Goal: Navigation & Orientation: Find specific page/section

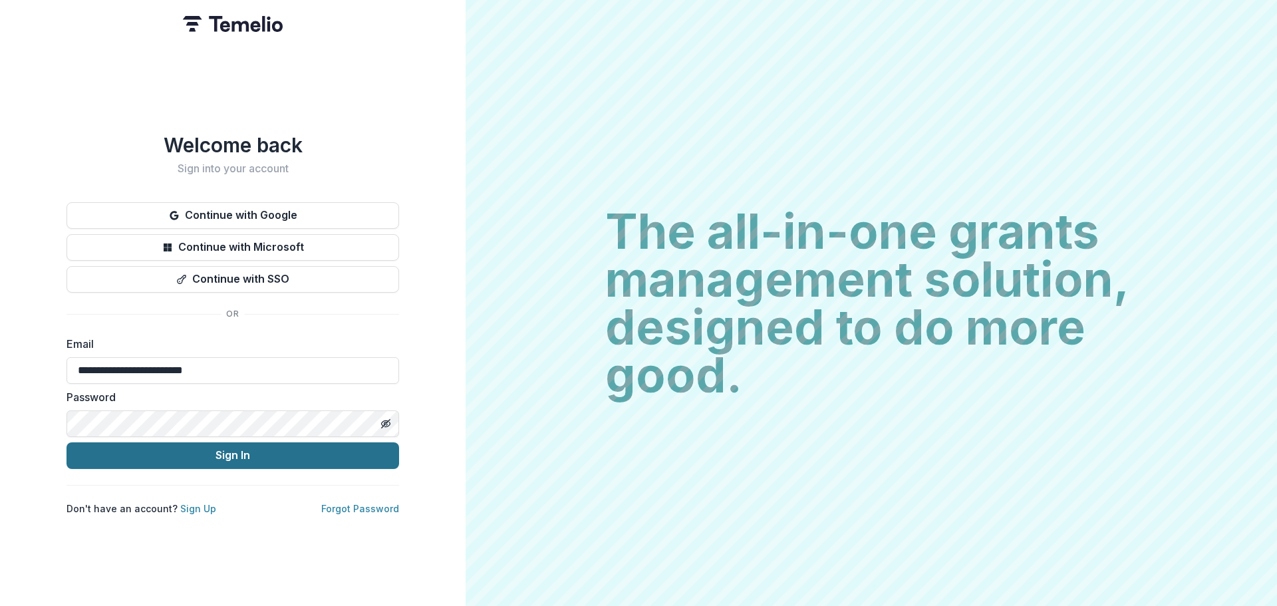
click at [255, 452] on button "Sign In" at bounding box center [233, 455] width 333 height 27
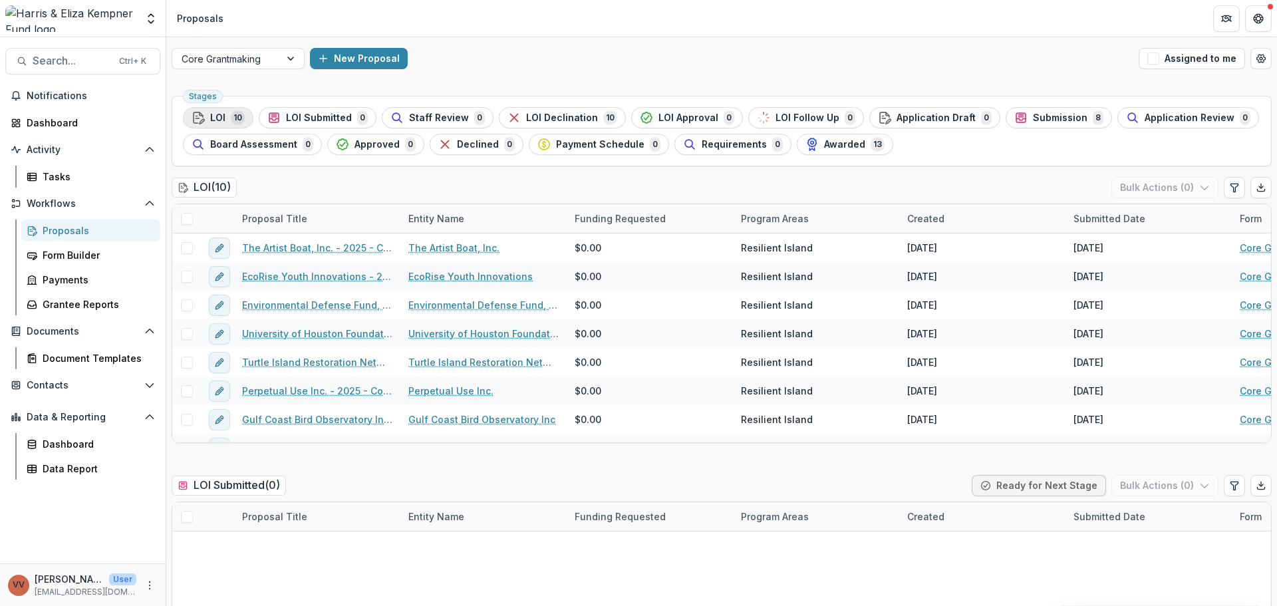
click at [210, 120] on div "LOI 10" at bounding box center [218, 117] width 53 height 15
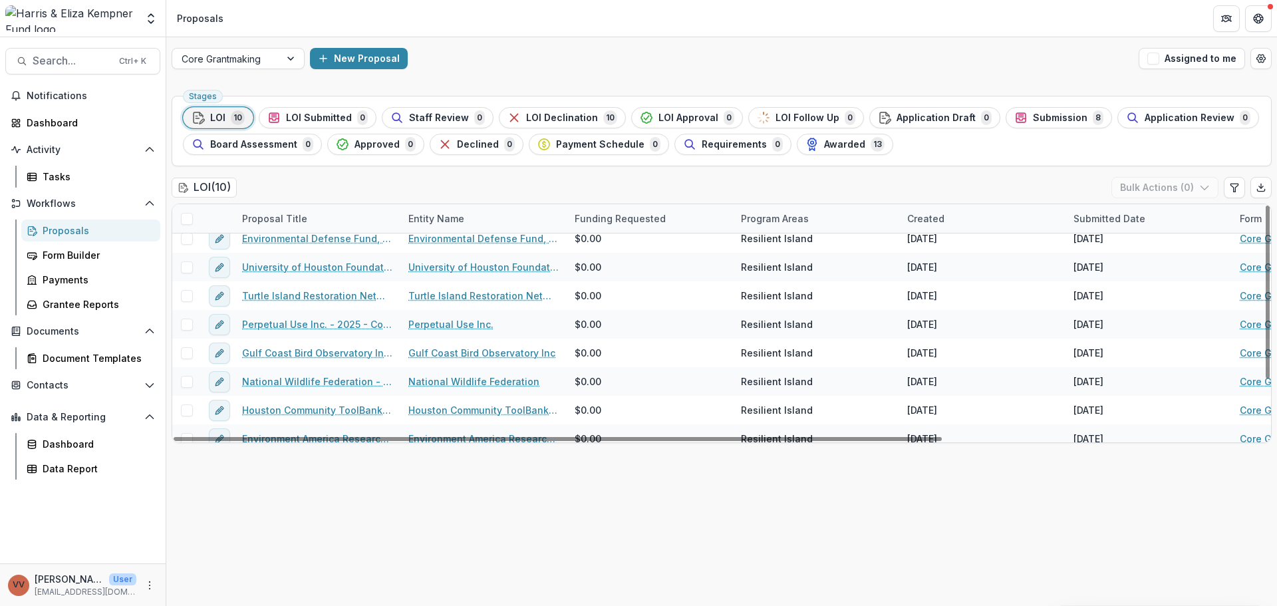
scroll to position [77, 0]
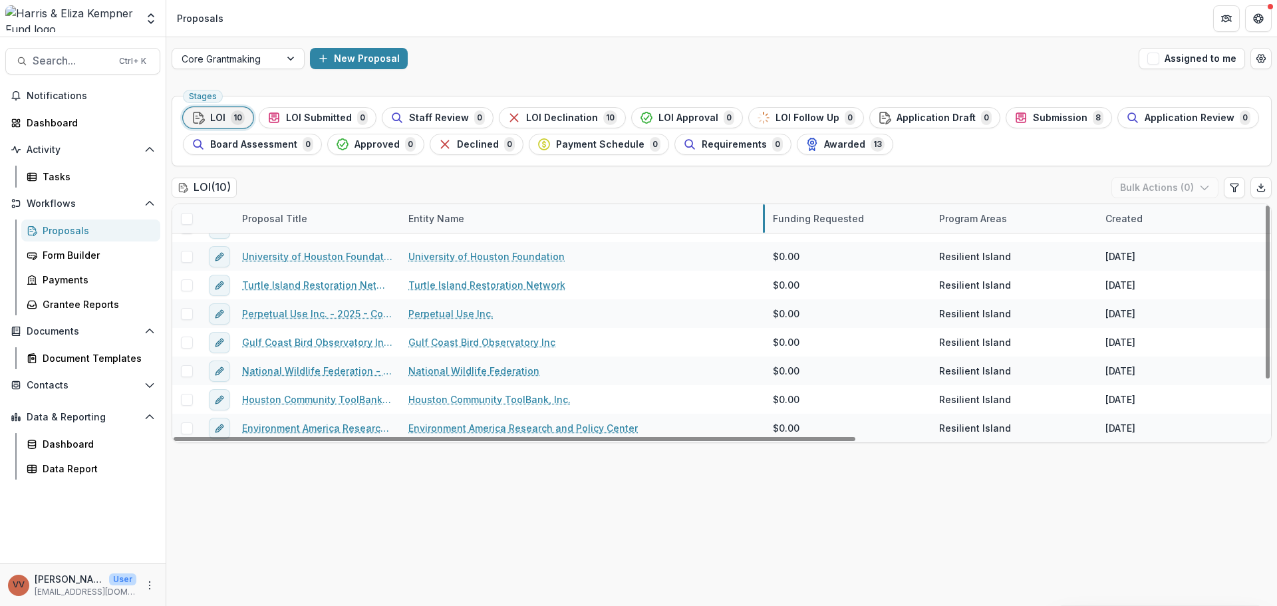
drag, startPoint x: 566, startPoint y: 217, endPoint x: 764, endPoint y: 219, distance: 198.2
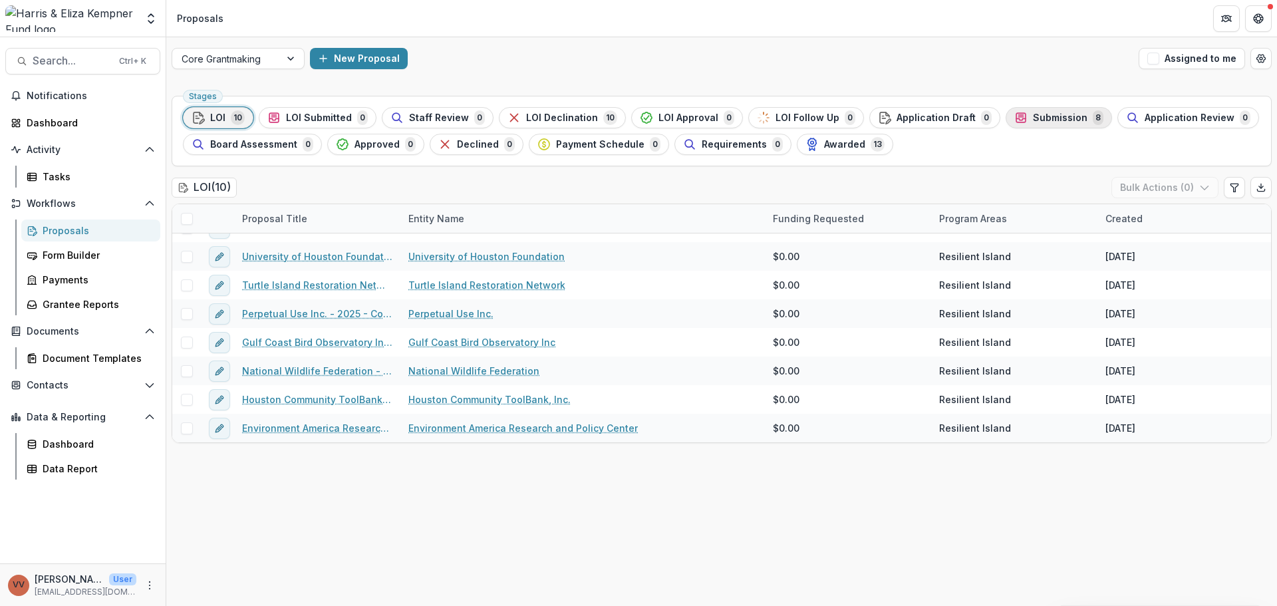
click at [1033, 117] on span "Submission" at bounding box center [1060, 117] width 55 height 11
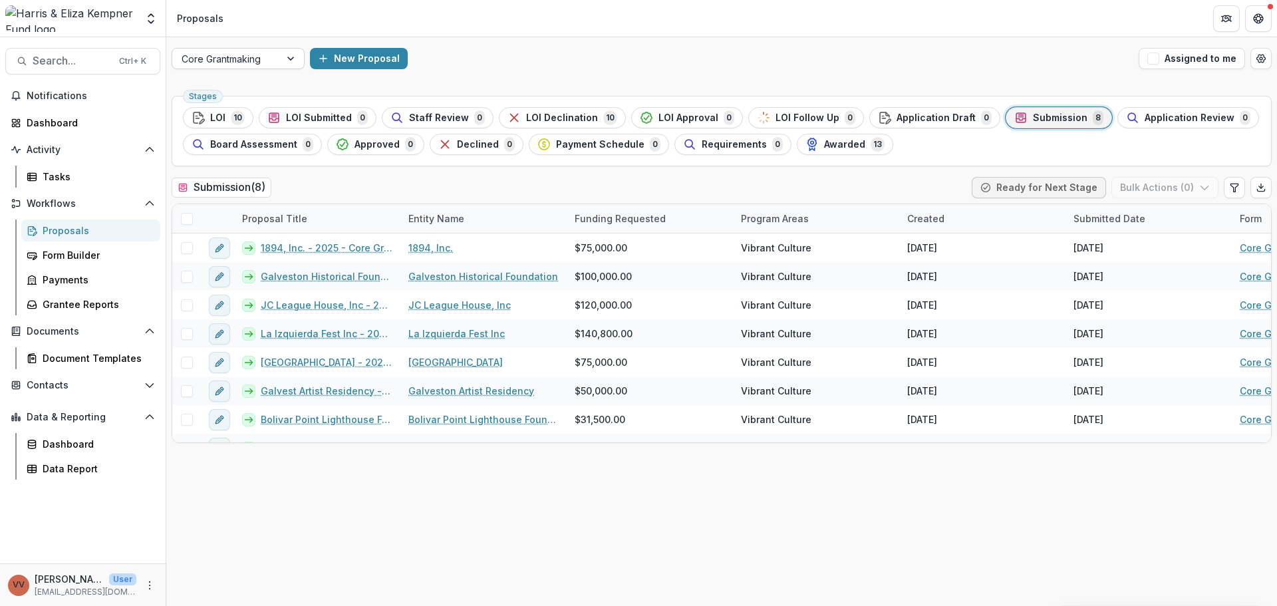
click at [251, 57] on div at bounding box center [226, 59] width 89 height 17
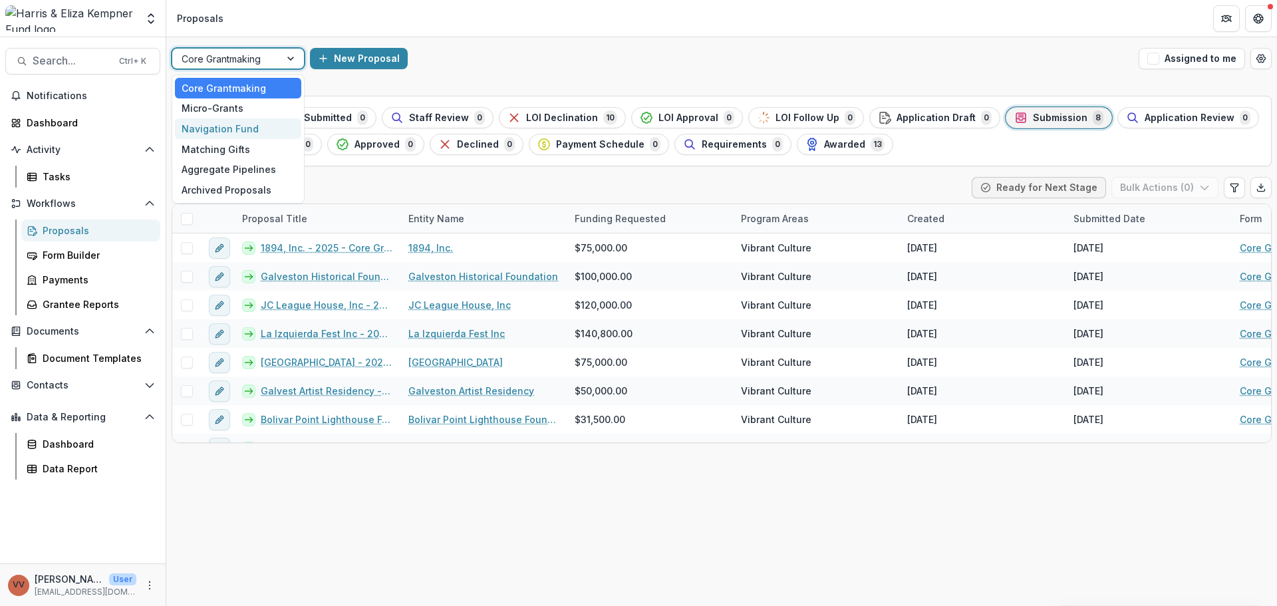
click at [231, 128] on div "Navigation Fund" at bounding box center [238, 128] width 126 height 21
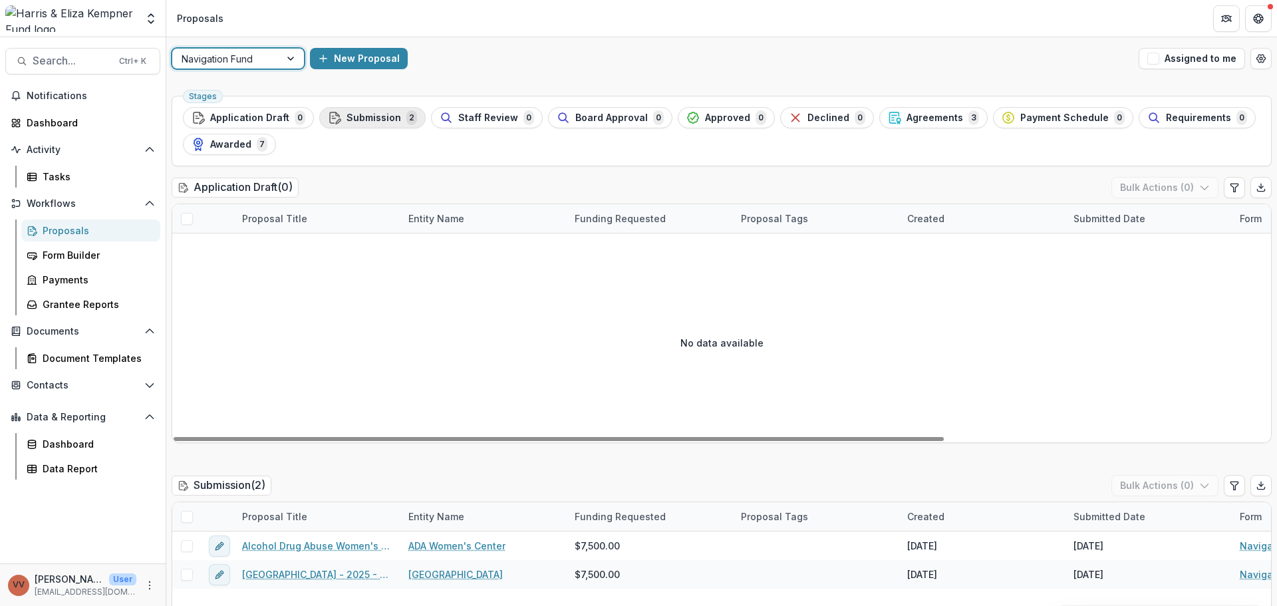
click at [347, 118] on span "Submission" at bounding box center [374, 117] width 55 height 11
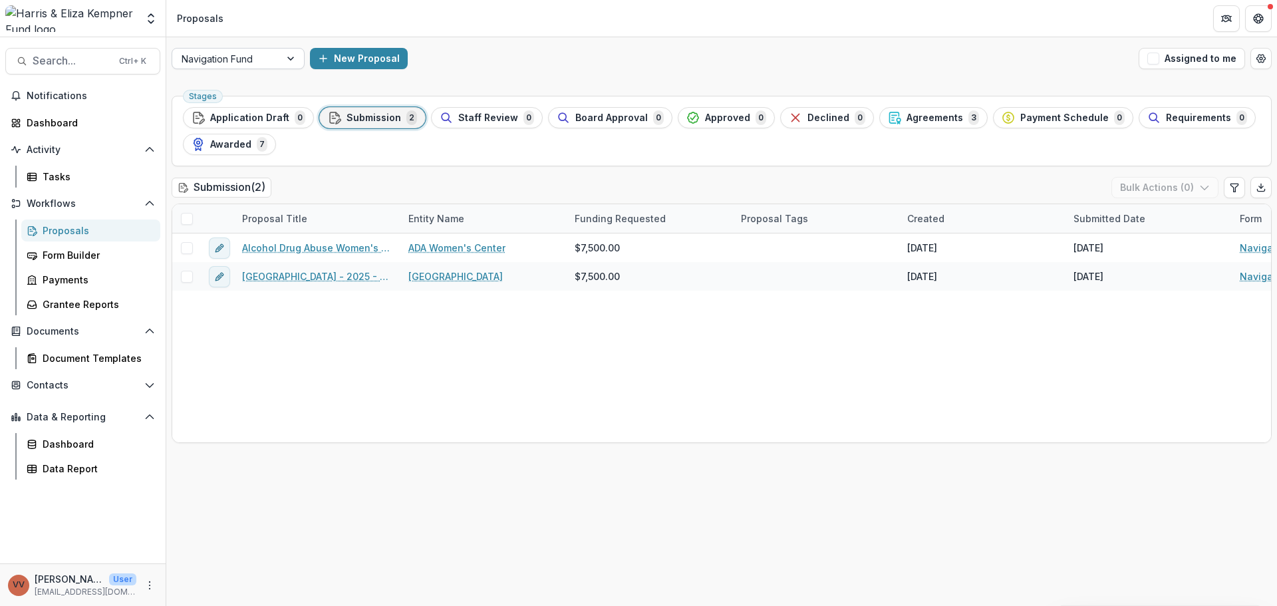
click at [257, 57] on div at bounding box center [226, 59] width 89 height 17
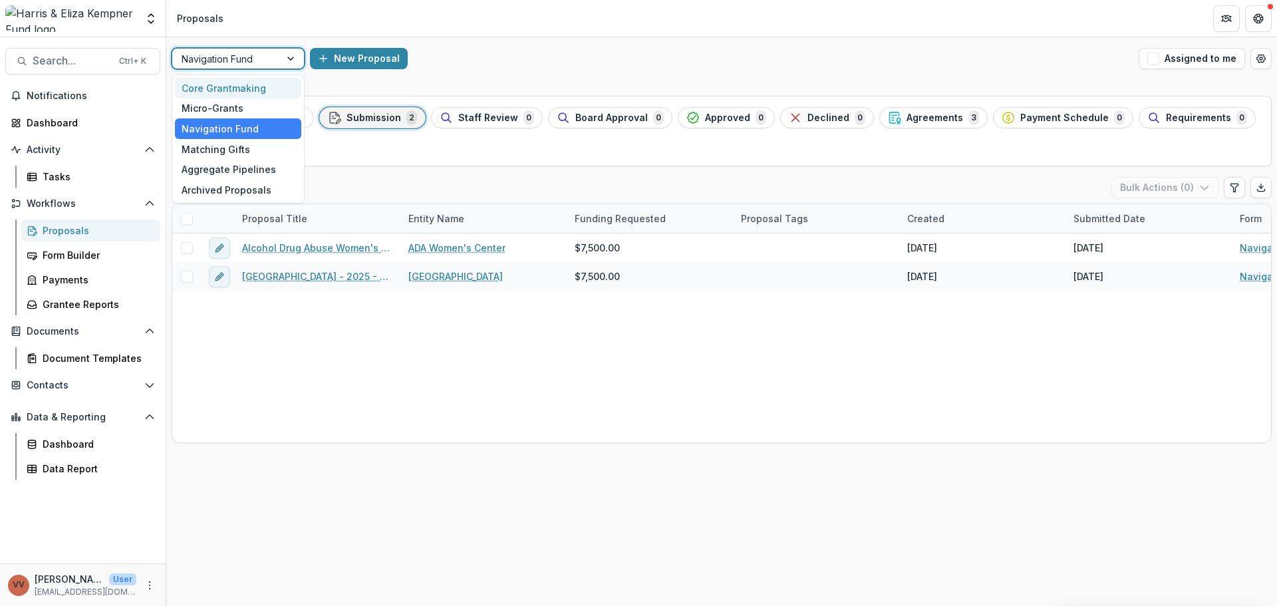
click at [243, 92] on div "Core Grantmaking" at bounding box center [238, 88] width 126 height 21
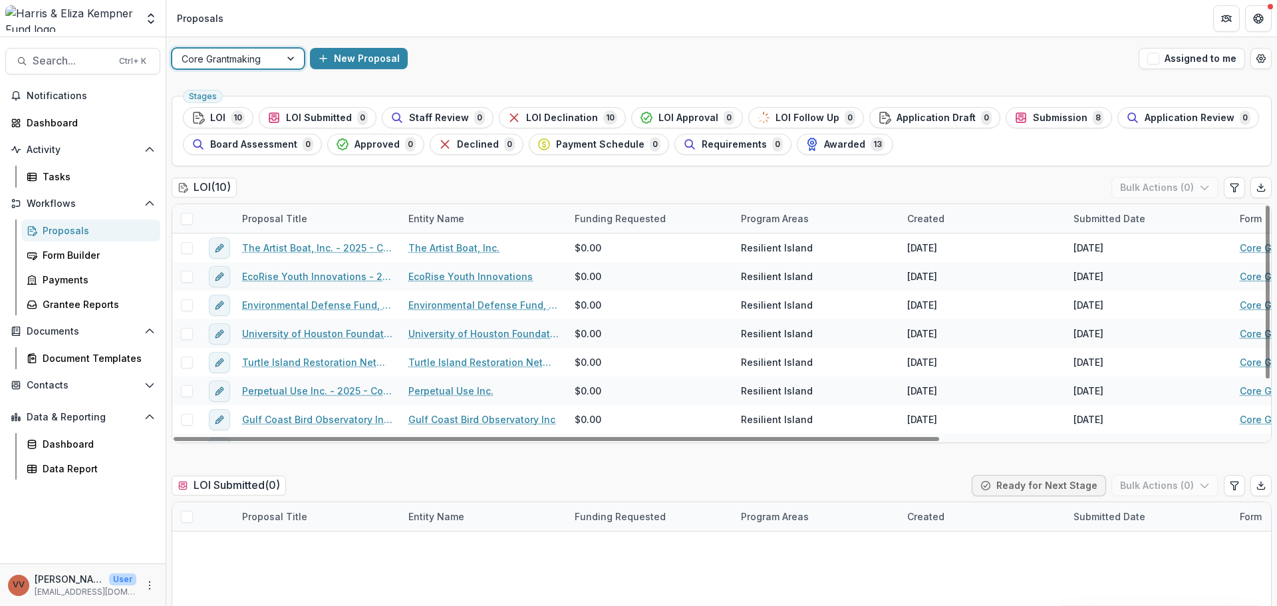
scroll to position [77, 0]
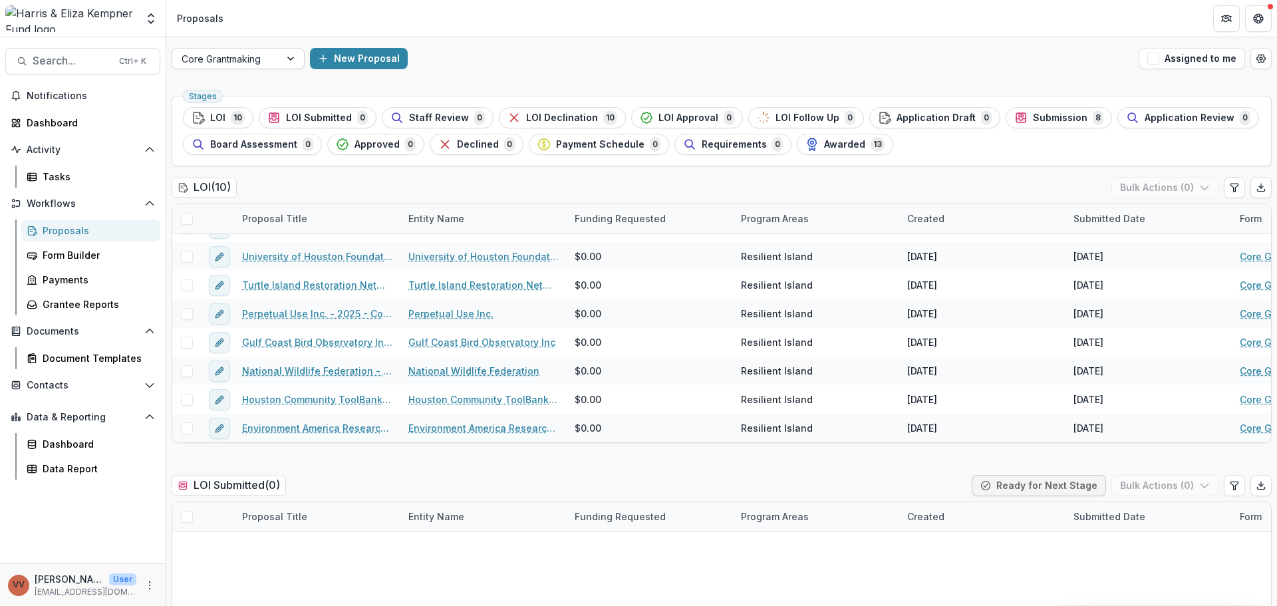
click at [267, 57] on div at bounding box center [226, 59] width 89 height 17
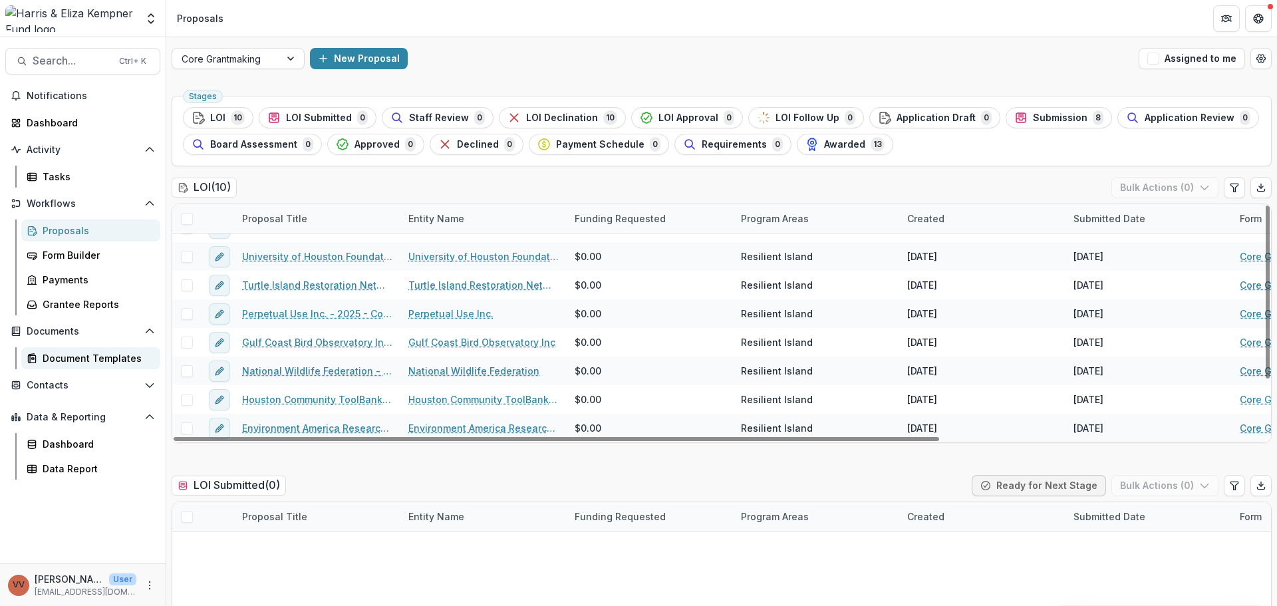
click at [75, 353] on div "Document Templates" at bounding box center [96, 358] width 107 height 14
